Goal: Check status: Check status

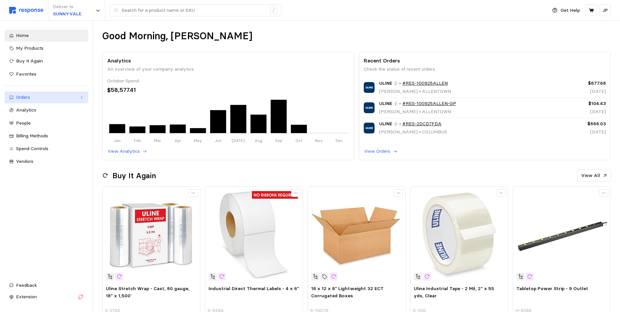
click at [25, 96] on div "Orders" at bounding box center [46, 97] width 61 height 7
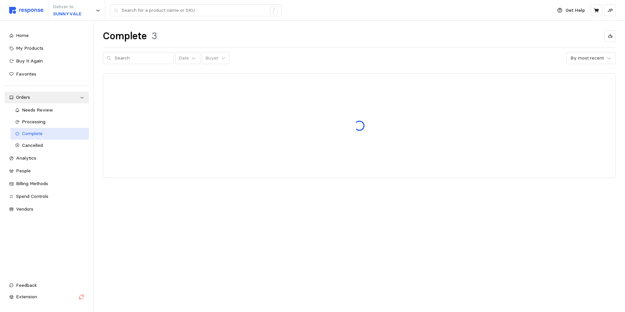
click at [34, 130] on span "Complete" at bounding box center [32, 133] width 21 height 6
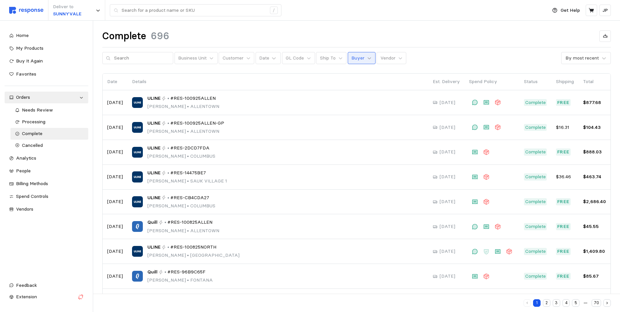
click at [367, 58] on icon at bounding box center [369, 58] width 5 height 5
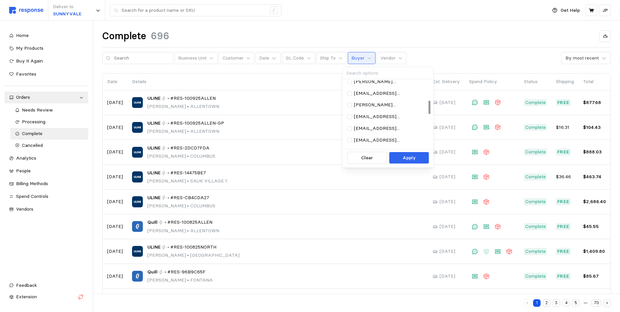
scroll to position [98, 0]
click at [376, 139] on p "prijon@wsinc.com" at bounding box center [391, 139] width 74 height 7
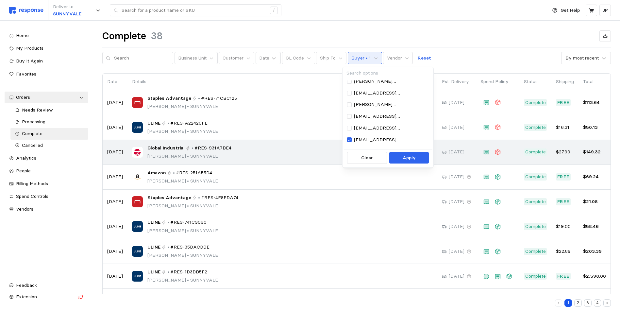
click at [410, 156] on p "Apply" at bounding box center [409, 157] width 13 height 7
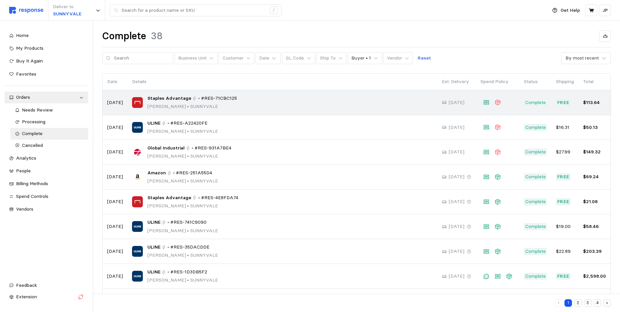
click at [246, 100] on div "Staples Advantage • #RES-71CBC125 Jon Prieskorn • SUNNYVALE" at bounding box center [282, 102] width 301 height 15
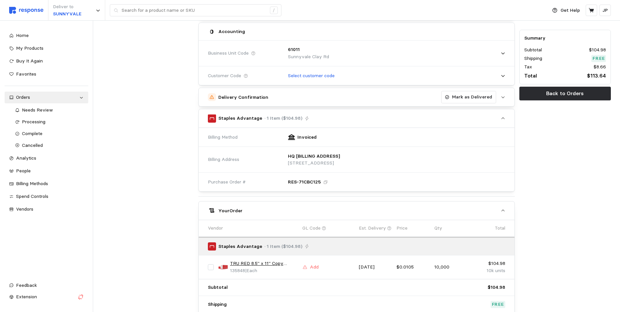
scroll to position [130, 0]
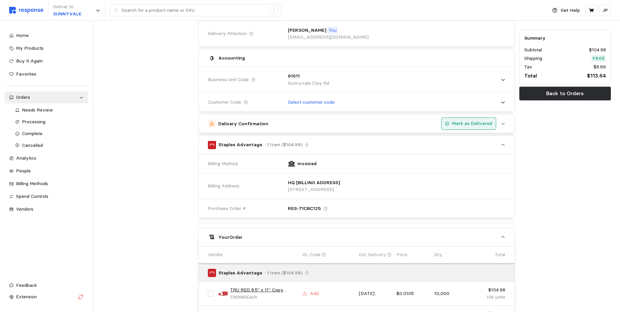
click at [479, 123] on p "Mark as Delivered" at bounding box center [472, 123] width 40 height 7
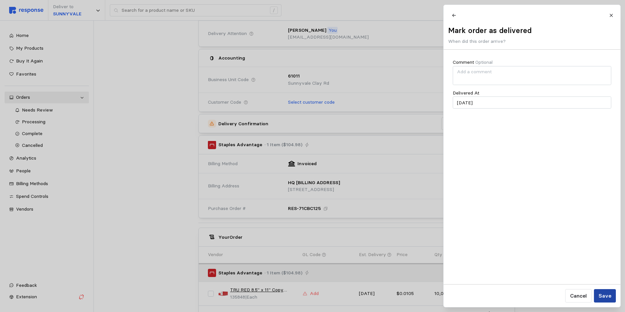
click at [602, 292] on p "Save" at bounding box center [604, 296] width 13 height 8
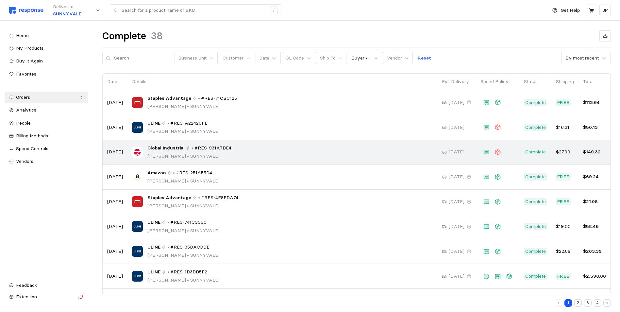
click at [315, 151] on div "Global Industrial • #RES-931A7BE4 Jon Prieskorn • SUNNYVALE" at bounding box center [282, 151] width 301 height 15
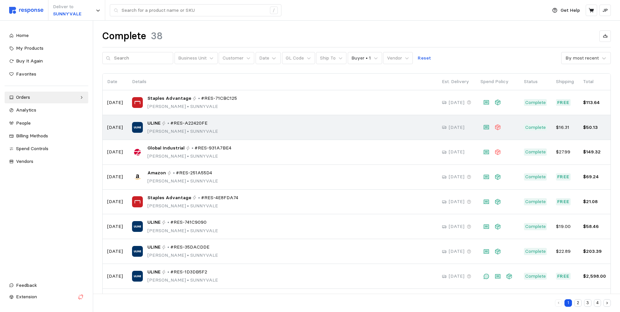
click at [257, 129] on div "ULINE • #RES-A22420FE Jon Prieskorn • SUNNYVALE" at bounding box center [282, 127] width 301 height 15
